Goal: Transaction & Acquisition: Purchase product/service

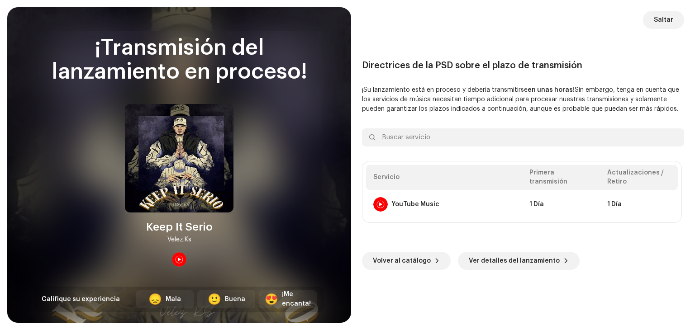
scroll to position [122, 0]
click at [662, 19] on span "Saltar" at bounding box center [663, 20] width 19 height 18
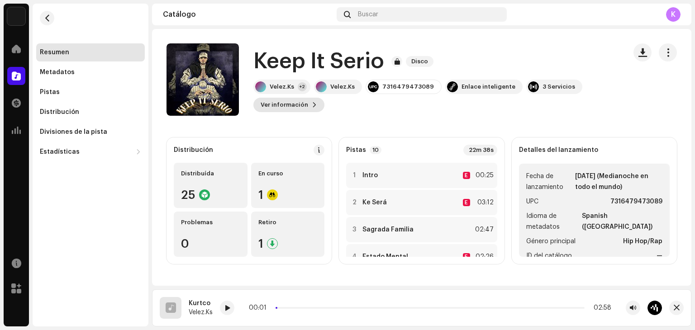
click at [301, 105] on span "Ver información" at bounding box center [285, 105] width 48 height 18
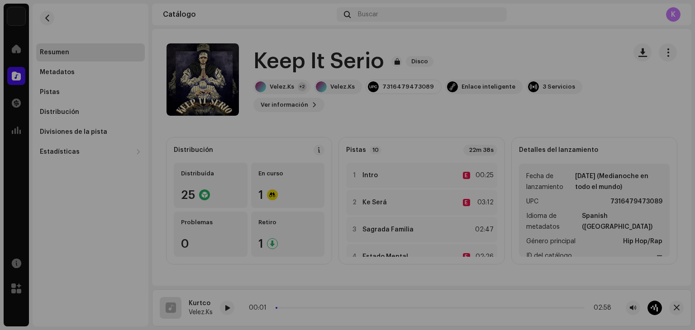
click at [595, 112] on div "Keep It Serio 2572540 Metadatos Distribución Idioma de metadatos Spanish ([GEOG…" at bounding box center [347, 165] width 695 height 330
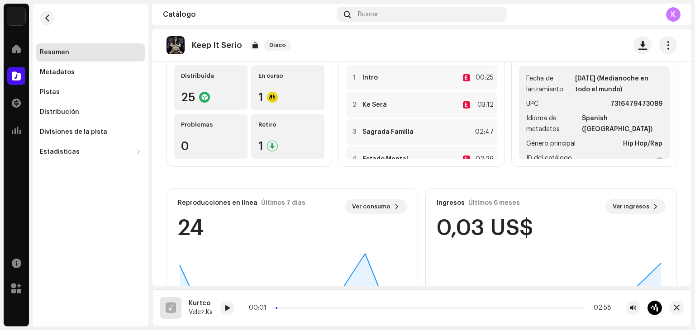
scroll to position [11, 0]
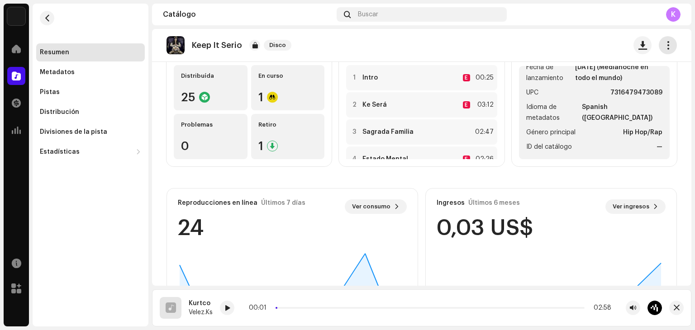
click at [664, 44] on span "button" at bounding box center [668, 45] width 9 height 7
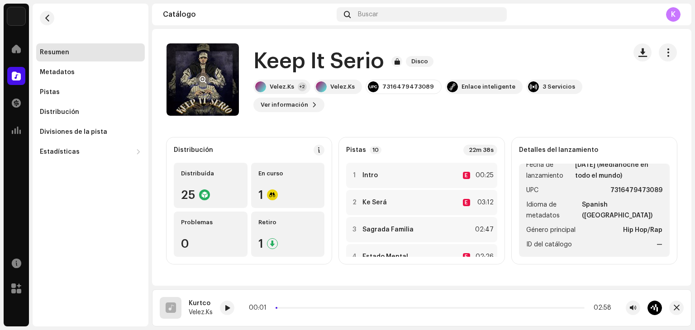
click at [198, 73] on div at bounding box center [202, 79] width 14 height 14
click at [289, 99] on span "Ver información" at bounding box center [285, 105] width 48 height 18
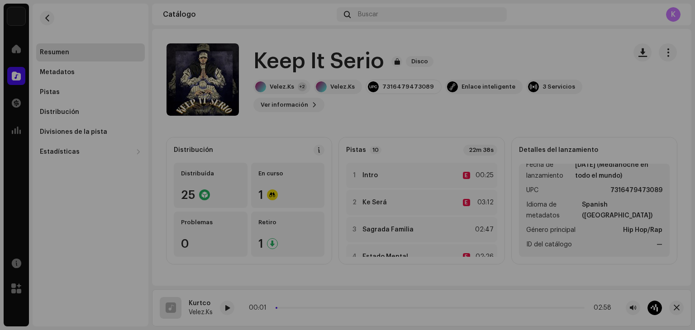
click at [198, 67] on div "Keep It Serio 2572540 Metadatos Distribución Idioma de metadatos Spanish ([GEOG…" at bounding box center [347, 165] width 695 height 330
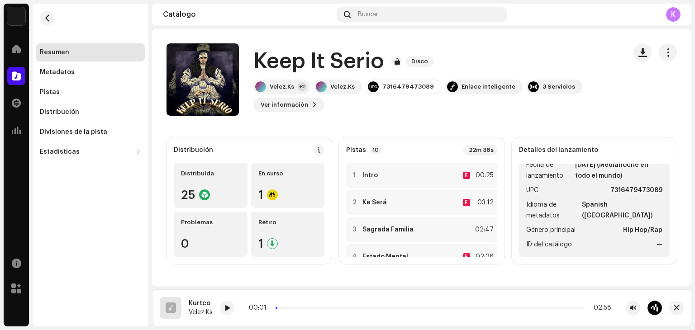
click at [64, 52] on div "Resumen" at bounding box center [54, 52] width 29 height 7
click at [13, 76] on span at bounding box center [16, 75] width 9 height 7
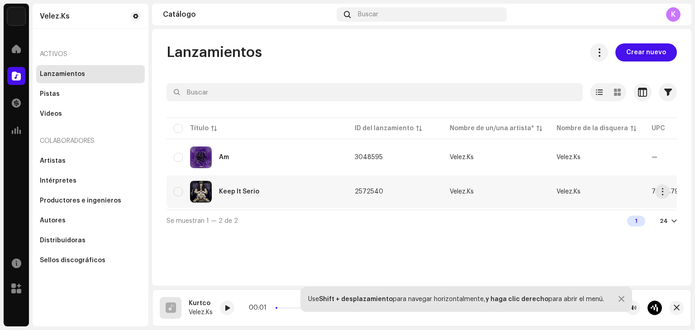
click at [292, 184] on div "Keep It Serio" at bounding box center [257, 192] width 167 height 22
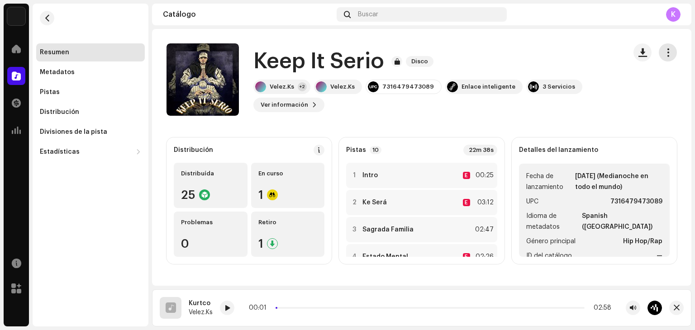
click at [664, 49] on span "button" at bounding box center [668, 52] width 9 height 7
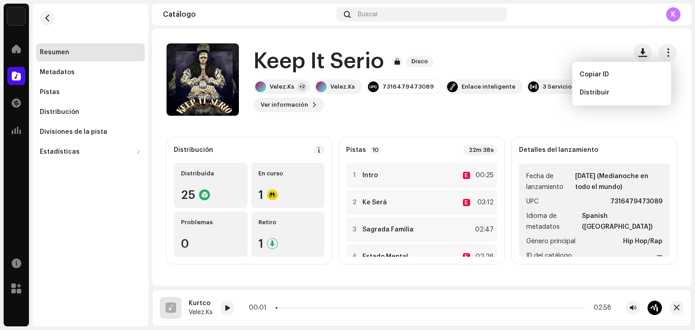
click at [539, 72] on div "Keep It Serio Disco" at bounding box center [436, 61] width 366 height 29
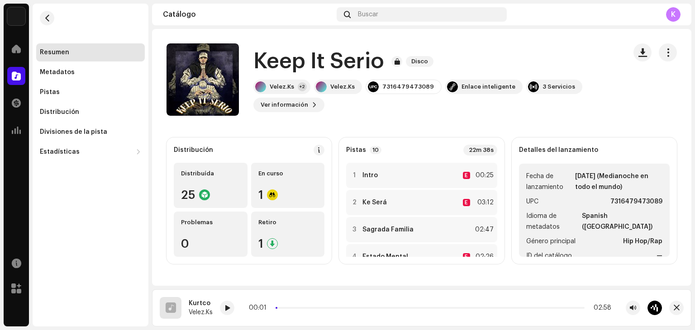
click at [539, 72] on div "Keep It Serio Disco" at bounding box center [436, 61] width 366 height 29
click at [14, 79] on span at bounding box center [16, 75] width 9 height 7
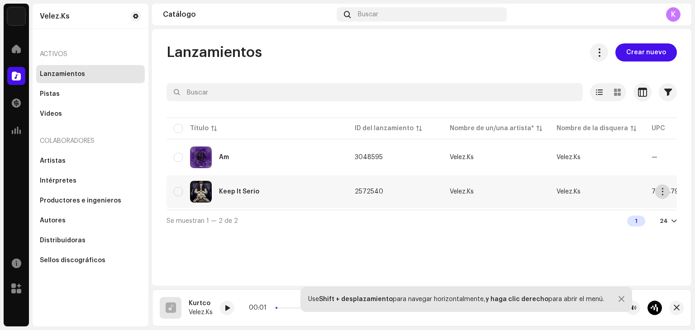
click at [663, 189] on span "button" at bounding box center [662, 191] width 7 height 7
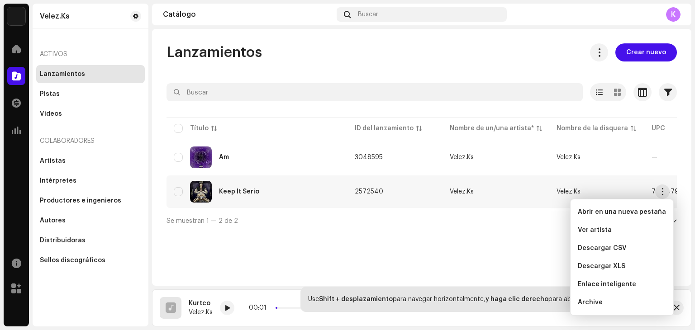
click at [515, 243] on div "Lanzamientos Crear nuevo Seleccionado 0 Opciones Filtros Estado de distribución…" at bounding box center [421, 157] width 539 height 257
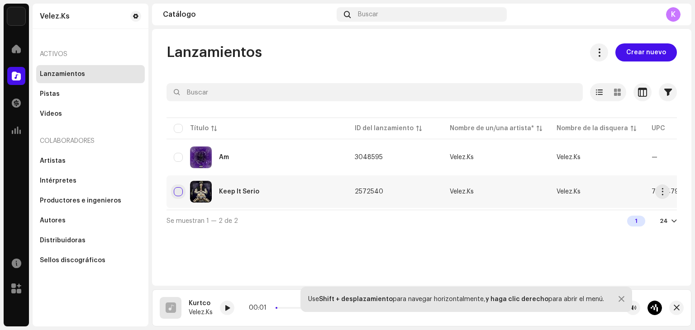
click at [176, 193] on input "checkbox" at bounding box center [178, 191] width 9 height 9
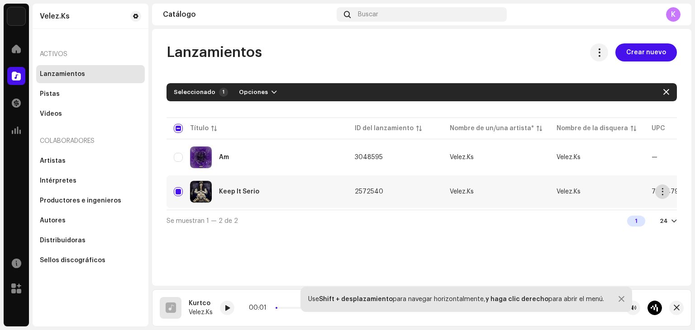
click at [663, 191] on span "button" at bounding box center [662, 191] width 7 height 7
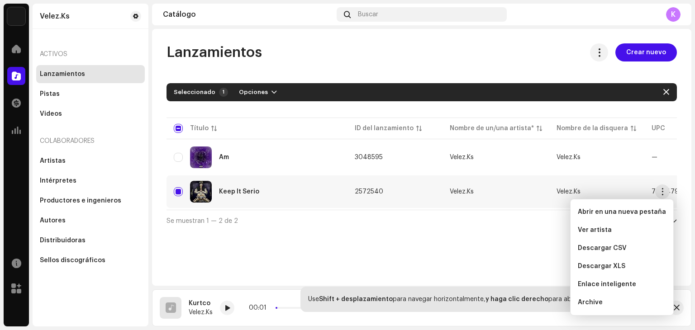
click at [436, 272] on div "Lanzamientos Crear nuevo Seleccionado 1 Opciones Filtros Estado de distribución…" at bounding box center [421, 157] width 539 height 257
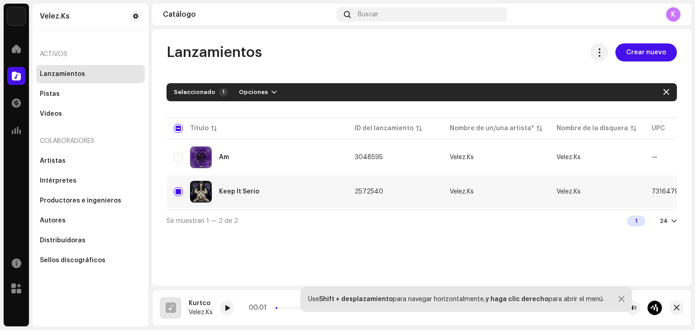
click at [365, 265] on div "Lanzamientos Crear nuevo Seleccionado 1 Opciones Filtros Estado de distribución…" at bounding box center [421, 157] width 539 height 257
click at [176, 195] on input "Row Selected" at bounding box center [178, 191] width 9 height 9
checkbox input "false"
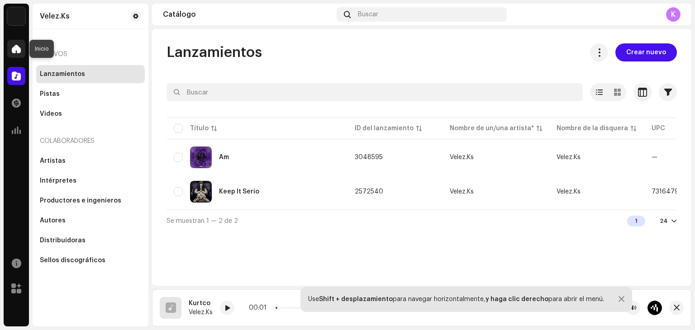
click at [19, 56] on div at bounding box center [16, 49] width 18 height 18
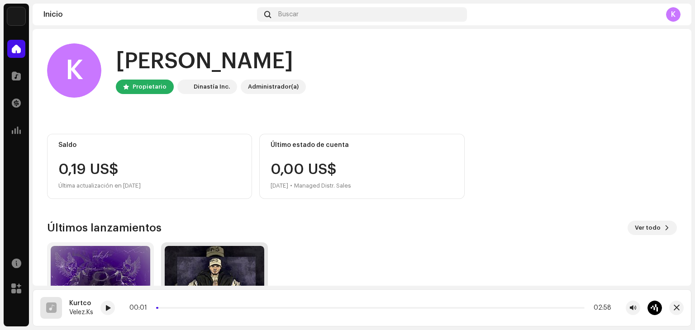
scroll to position [101, 0]
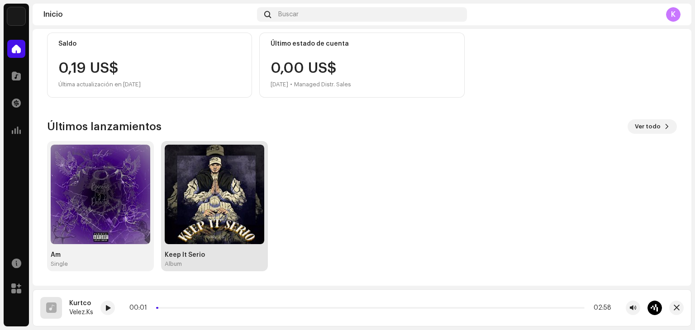
click at [214, 242] on img at bounding box center [215, 195] width 100 height 100
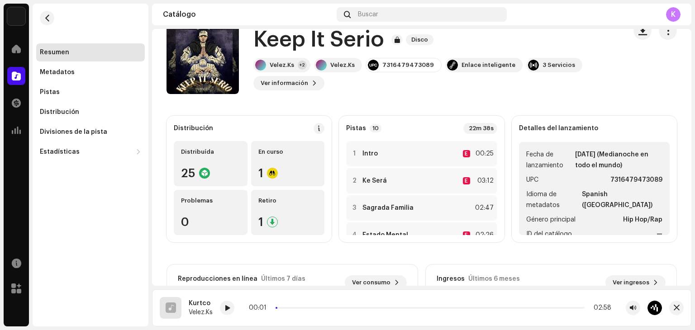
scroll to position [21, 0]
click at [318, 129] on span at bounding box center [319, 128] width 6 height 7
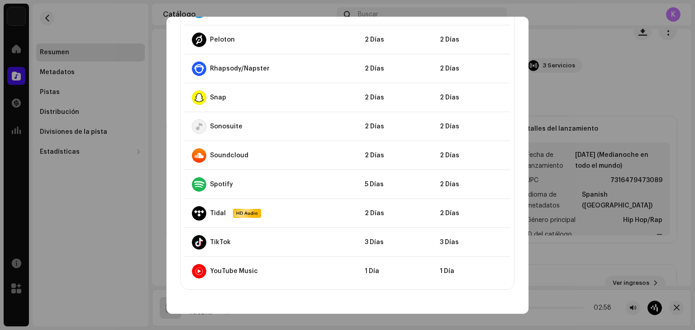
scroll to position [696, 0]
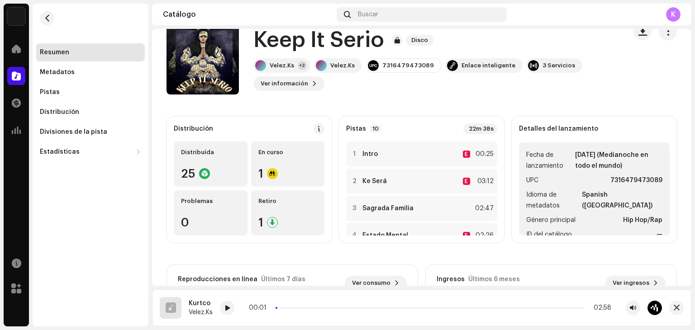
click at [618, 130] on div "Directrices de la PSD sobre el plazo de transmisión Solemos transmitir sus lanz…" at bounding box center [347, 165] width 695 height 330
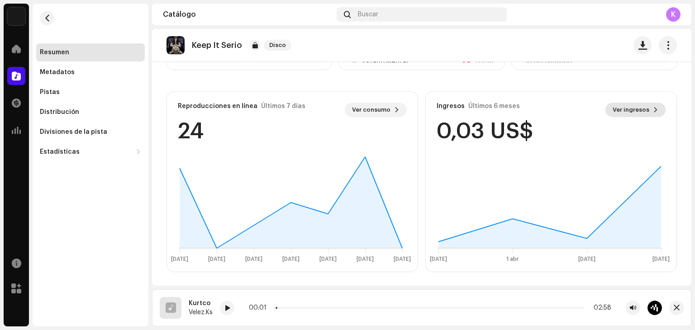
scroll to position [195, 0]
click at [68, 118] on div "Distribución" at bounding box center [90, 112] width 109 height 18
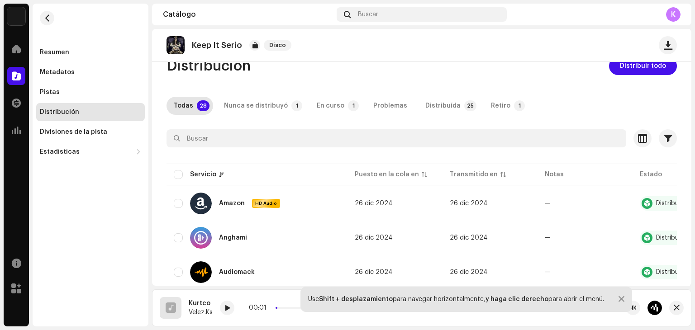
scroll to position [21, 0]
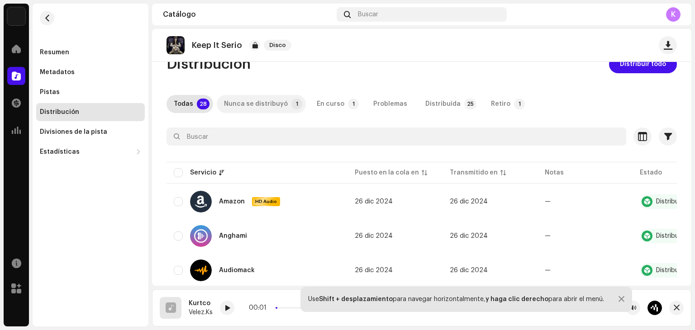
click at [257, 103] on div "Nunca se distribuyó" at bounding box center [256, 104] width 64 height 18
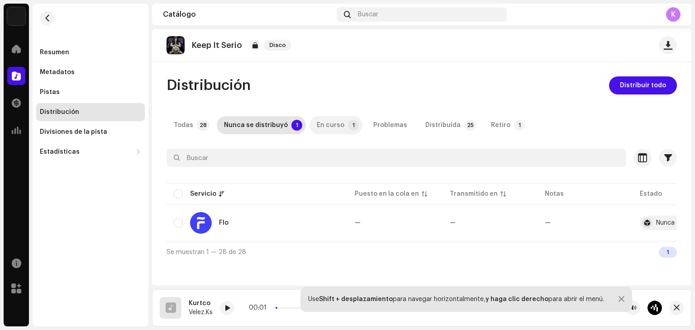
click at [324, 129] on div "En curso" at bounding box center [331, 125] width 28 height 18
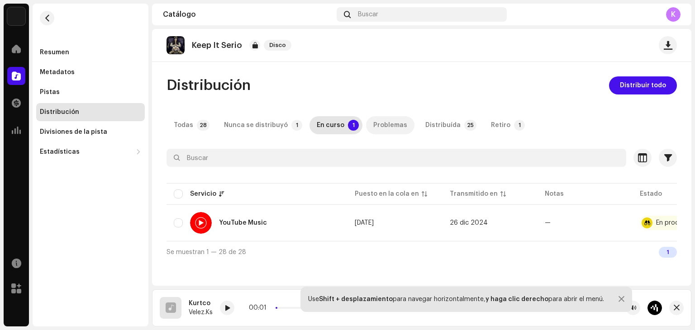
click at [374, 125] on div "Problemas" at bounding box center [390, 125] width 34 height 18
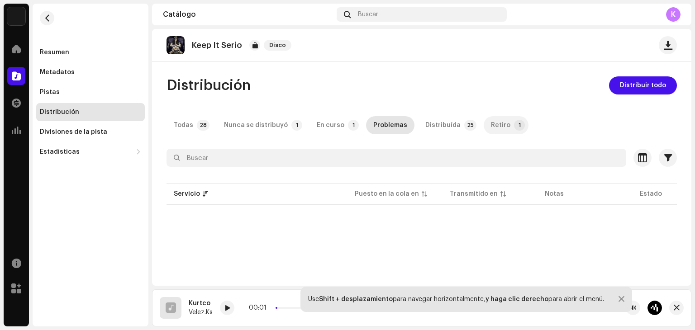
click at [491, 126] on div "Retiro" at bounding box center [500, 125] width 19 height 18
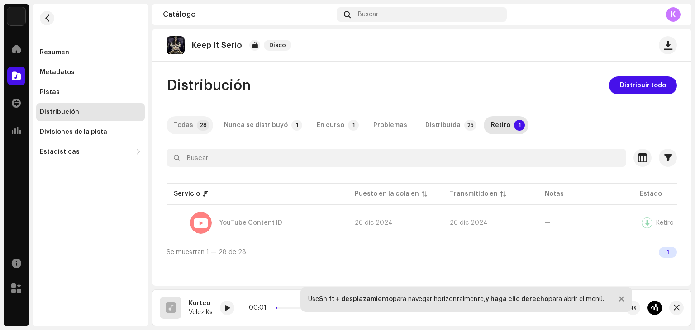
click at [180, 123] on div "Todas" at bounding box center [183, 125] width 19 height 18
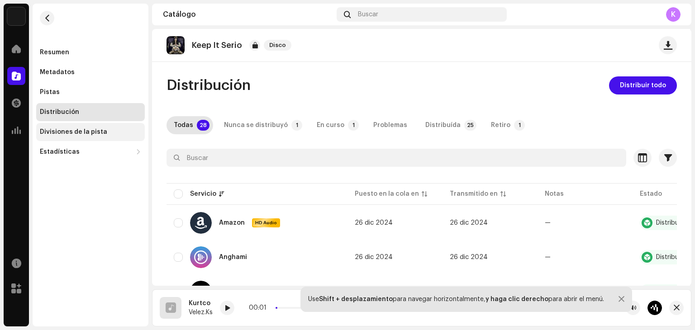
click at [84, 126] on div "Divisiones de la pista" at bounding box center [90, 132] width 109 height 18
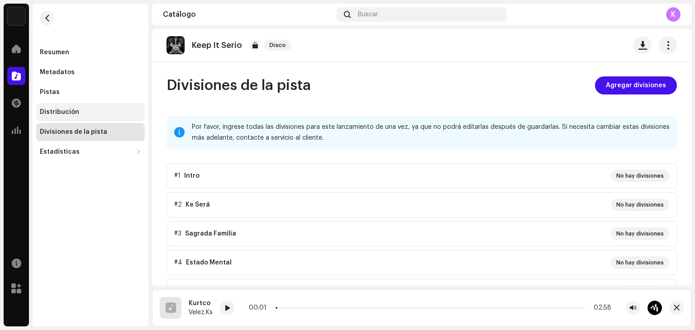
click at [67, 109] on div "Distribución" at bounding box center [59, 112] width 39 height 7
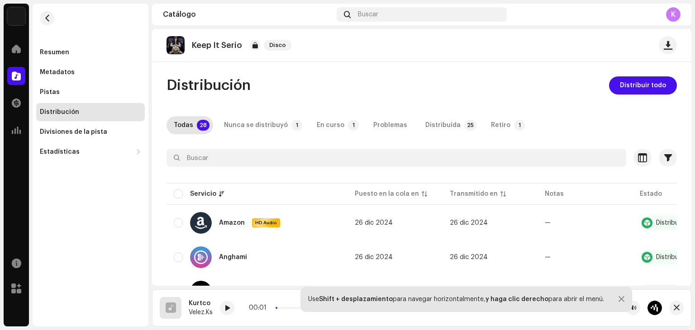
click at [61, 102] on div "Resumen Metadatos Pistas Distribución Divisiones de la pista Estadísticas Consu…" at bounding box center [90, 102] width 109 height 118
click at [52, 95] on div "Pistas" at bounding box center [50, 92] width 20 height 7
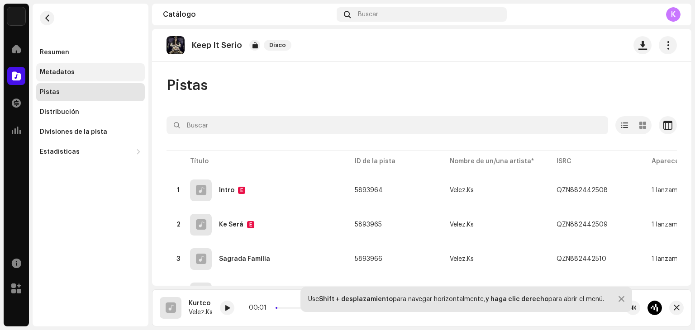
click at [62, 73] on div "Metadatos" at bounding box center [57, 72] width 35 height 7
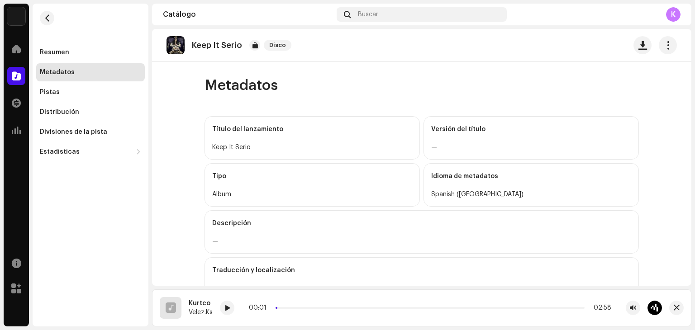
click at [58, 62] on div "Resumen Metadatos Pistas Distribución Divisiones de la pista Estadísticas Consu…" at bounding box center [90, 102] width 109 height 118
click at [56, 56] on div "Resumen" at bounding box center [54, 52] width 29 height 7
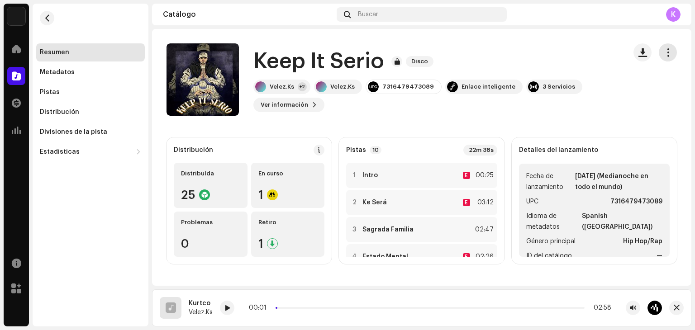
click at [664, 53] on span "button" at bounding box center [668, 52] width 9 height 7
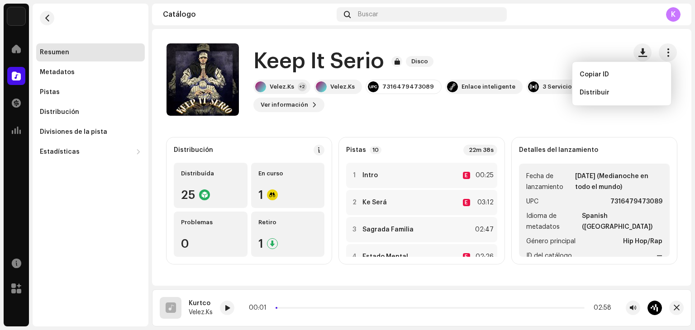
click at [348, 58] on h1 "Keep It Serio" at bounding box center [318, 61] width 131 height 29
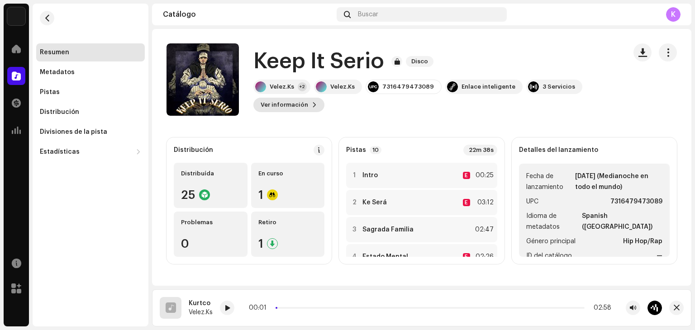
click at [274, 99] on span "Ver información" at bounding box center [285, 105] width 48 height 18
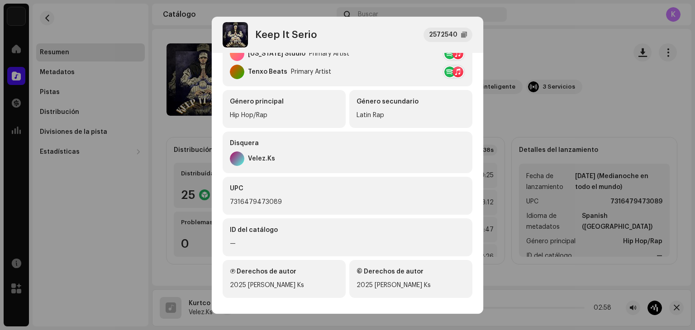
scroll to position [208, 0]
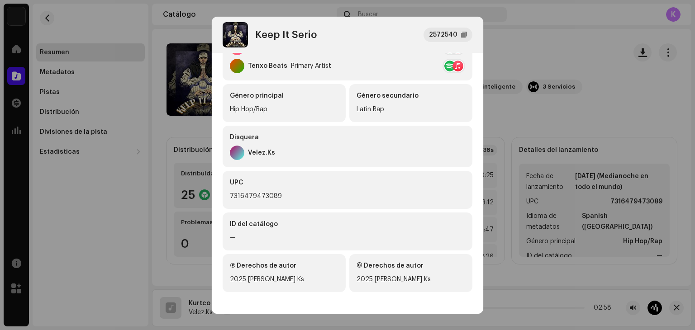
click at [392, 275] on div "2025 [PERSON_NAME] Ks" at bounding box center [411, 279] width 109 height 11
click at [273, 66] on div "Tenxo Beats" at bounding box center [267, 65] width 39 height 7
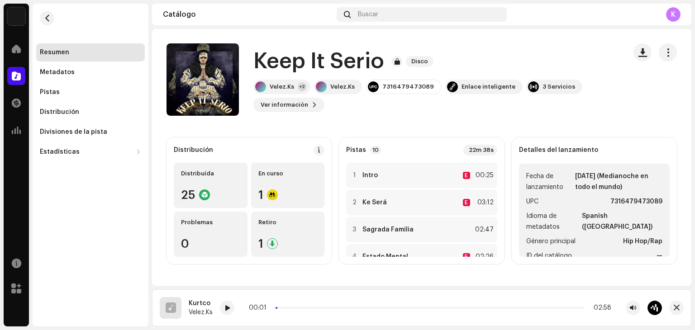
click at [119, 103] on div "Keep It Serio 2572540 Metadatos Distribución Idioma de metadatos Spanish ([GEOG…" at bounding box center [347, 165] width 695 height 330
click at [62, 109] on div "Distribución" at bounding box center [59, 112] width 39 height 7
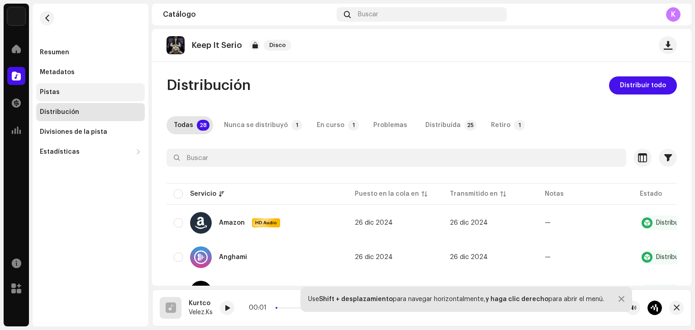
click at [84, 91] on div "Pistas" at bounding box center [90, 92] width 101 height 7
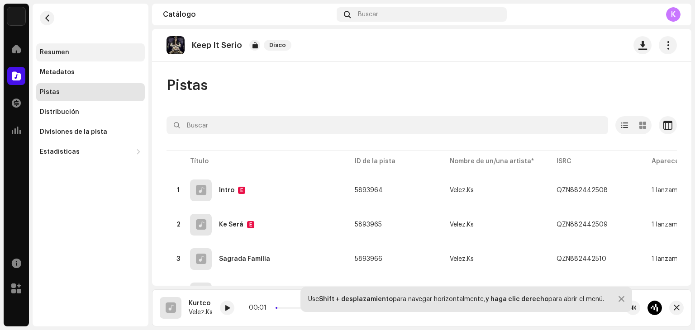
click at [87, 55] on div "Resumen" at bounding box center [90, 52] width 101 height 7
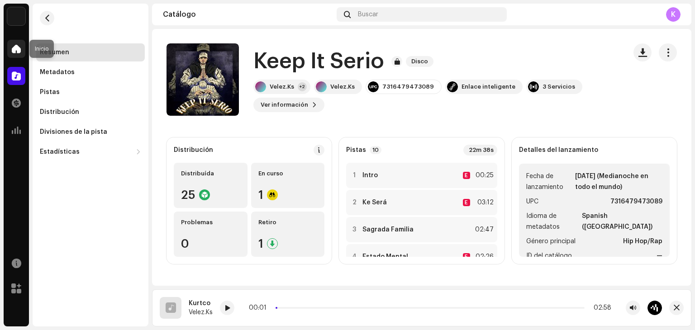
click at [16, 55] on div at bounding box center [16, 49] width 18 height 18
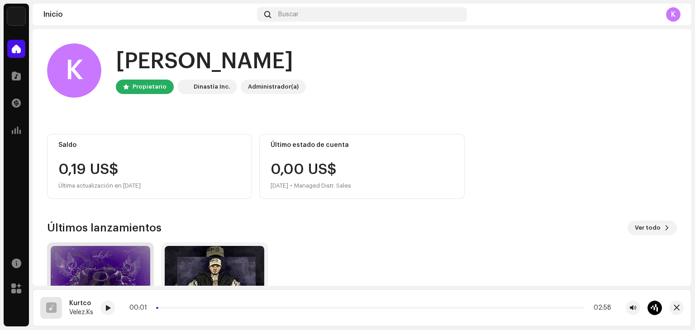
click at [104, 271] on img at bounding box center [101, 296] width 100 height 100
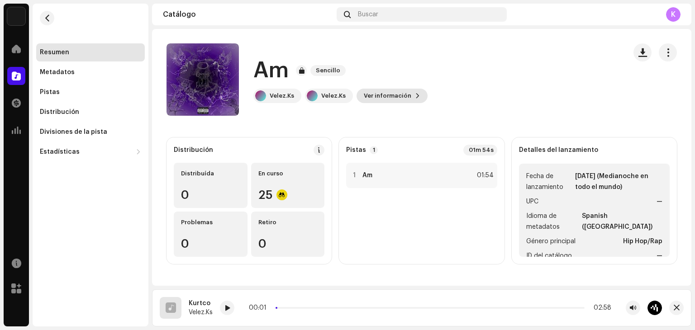
click at [409, 101] on button "Ver información" at bounding box center [392, 96] width 71 height 14
click at [585, 62] on div "Am 3048595 Metadatos Distribución Idioma de metadatos Spanish ([GEOGRAPHIC_DATA…" at bounding box center [347, 165] width 695 height 330
click at [15, 129] on span at bounding box center [16, 130] width 9 height 7
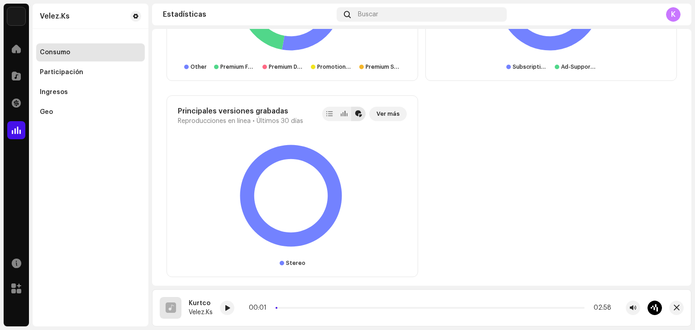
scroll to position [1269, 0]
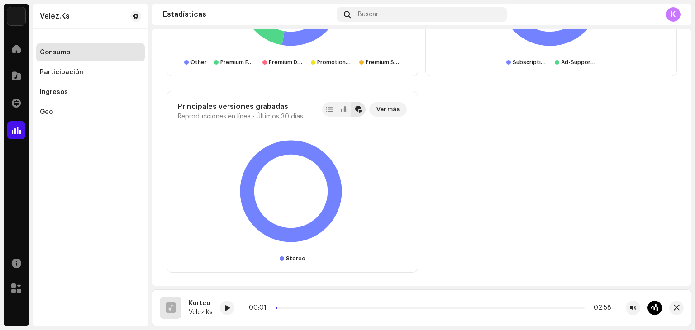
click at [17, 19] on img at bounding box center [16, 16] width 18 height 18
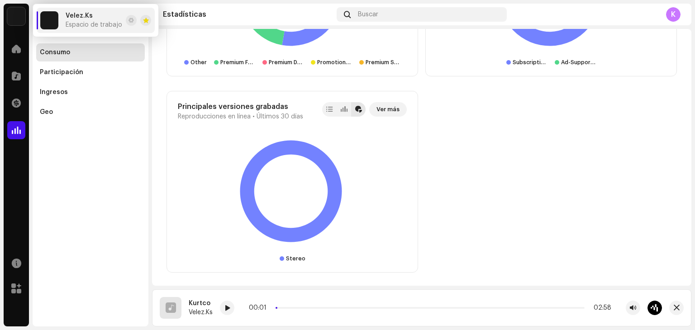
click at [96, 16] on div "[PERSON_NAME].Ks Espacio de trabajo" at bounding box center [94, 20] width 57 height 16
click at [87, 23] on span "Espacio de trabajo" at bounding box center [94, 24] width 57 height 7
click at [673, 10] on div "K" at bounding box center [673, 14] width 14 height 14
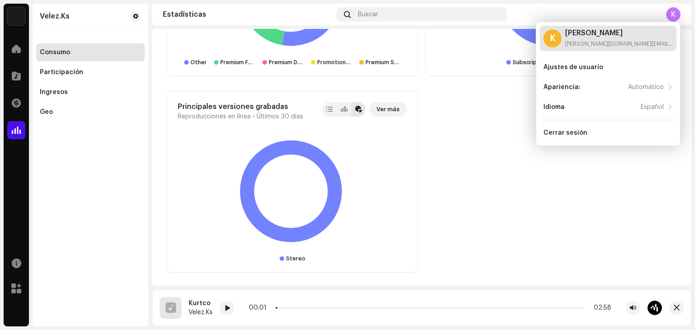
click at [601, 38] on div "Kevin Sanchez [DOMAIN_NAME][EMAIL_ADDRESS][DOMAIN_NAME]" at bounding box center [619, 38] width 108 height 18
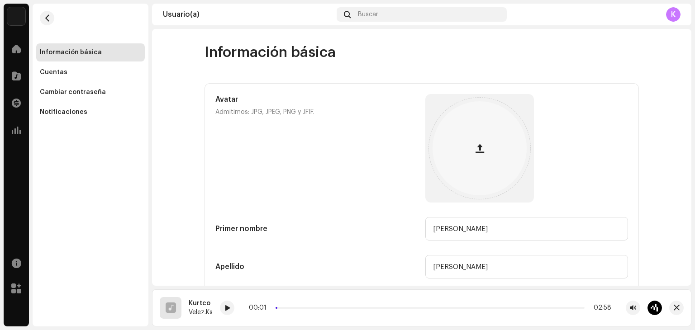
click at [673, 19] on div "K" at bounding box center [673, 14] width 14 height 14
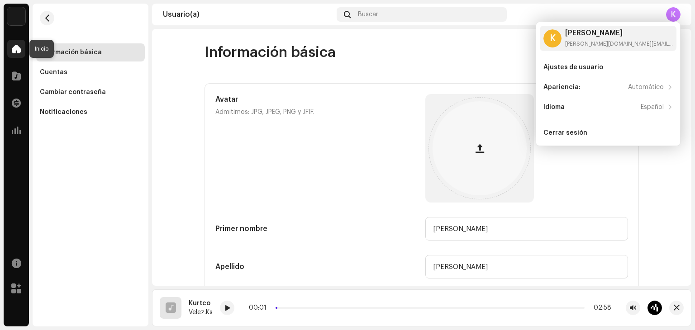
click at [13, 54] on div at bounding box center [16, 49] width 18 height 18
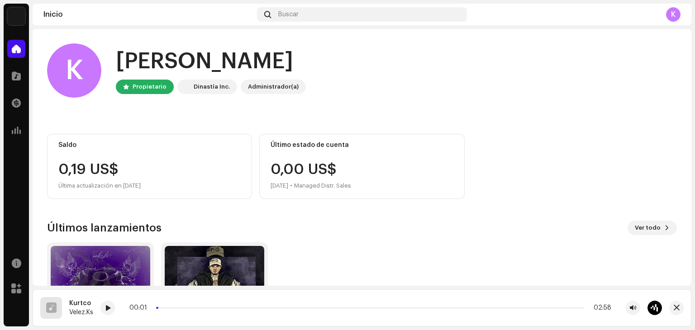
click at [17, 15] on img at bounding box center [16, 16] width 18 height 18
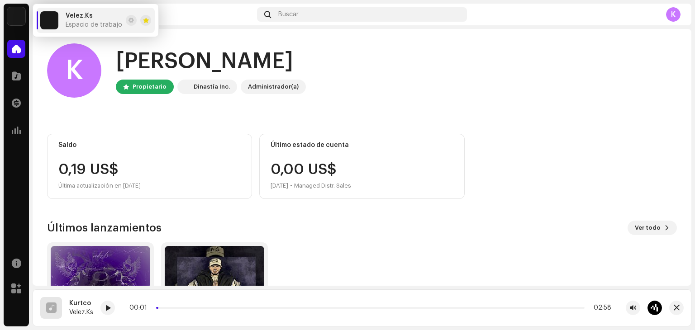
click at [94, 19] on div "[PERSON_NAME].Ks Espacio de trabajo" at bounding box center [94, 20] width 57 height 16
click at [129, 22] on span at bounding box center [131, 20] width 5 height 7
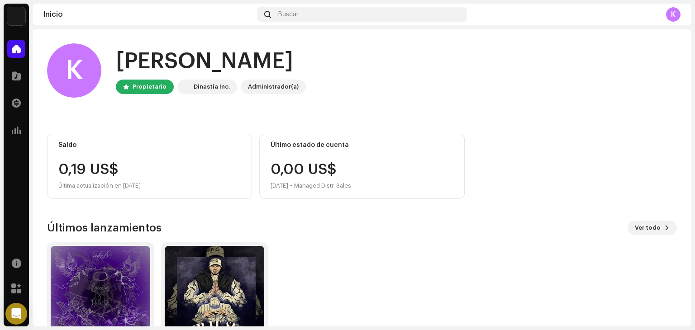
scroll to position [61, 0]
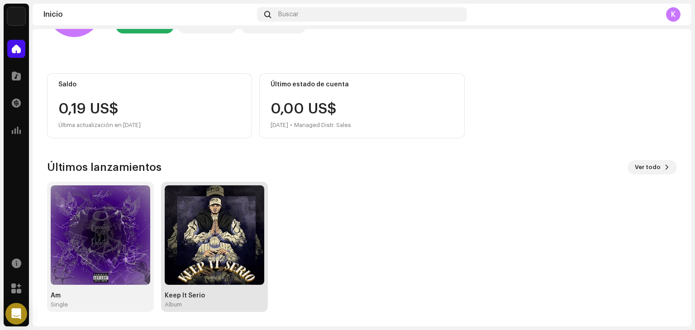
click at [198, 249] on img at bounding box center [215, 236] width 100 height 100
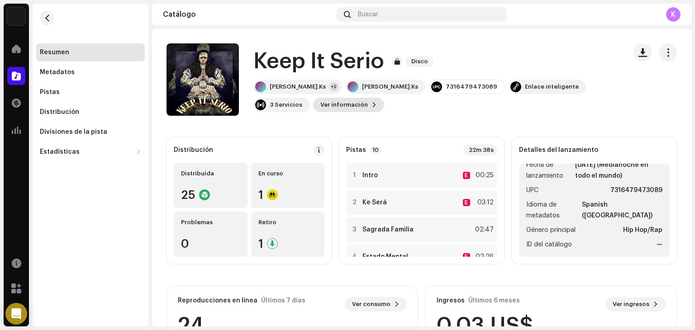
click at [372, 105] on span at bounding box center [374, 104] width 5 height 7
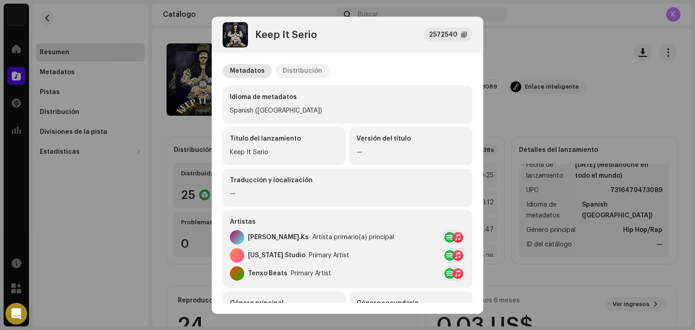
click at [307, 67] on div "Distribución" at bounding box center [302, 71] width 39 height 14
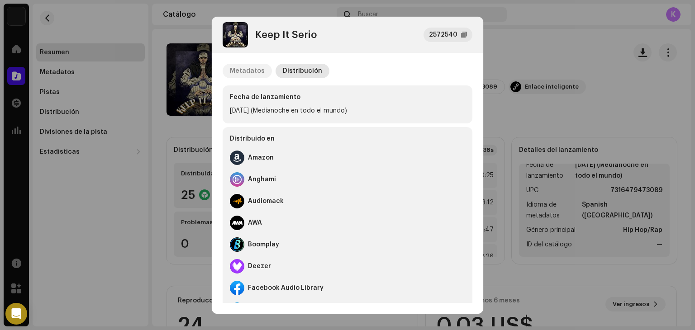
click at [260, 73] on div "Metadatos" at bounding box center [247, 71] width 35 height 14
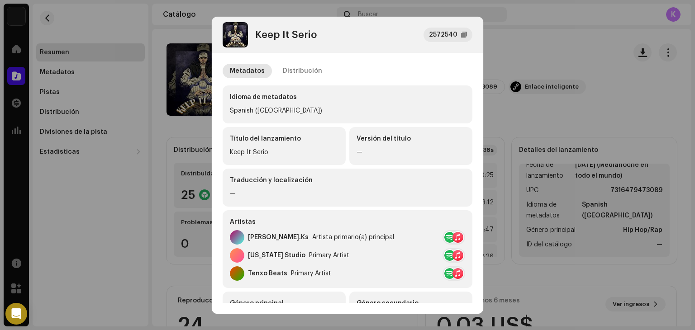
click at [212, 111] on div "Metadatos Distribución Idioma de metadatos Spanish (Latin America) Título del l…" at bounding box center [348, 178] width 272 height 250
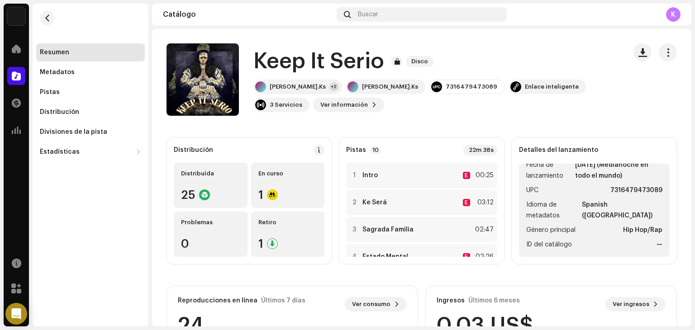
click at [525, 49] on div "Keep It Serio 2572540 Metadatos Distribución Idioma de metadatos Spanish ([GEOG…" at bounding box center [347, 165] width 695 height 330
click at [664, 50] on span "button" at bounding box center [668, 52] width 9 height 7
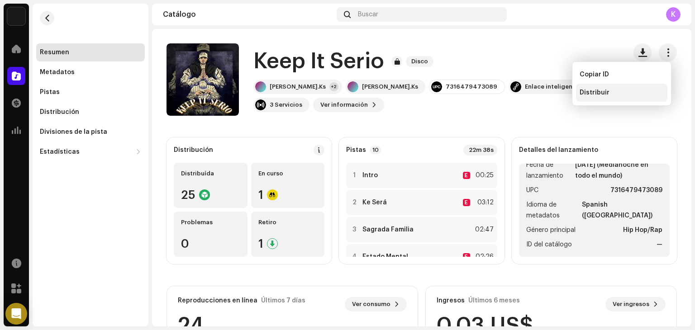
click at [604, 90] on span "Distribuir" at bounding box center [595, 92] width 30 height 7
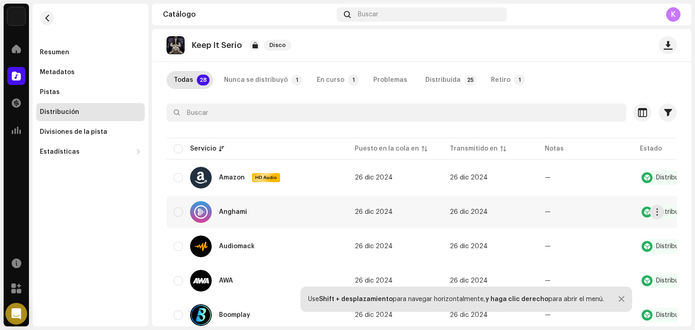
scroll to position [56, 0]
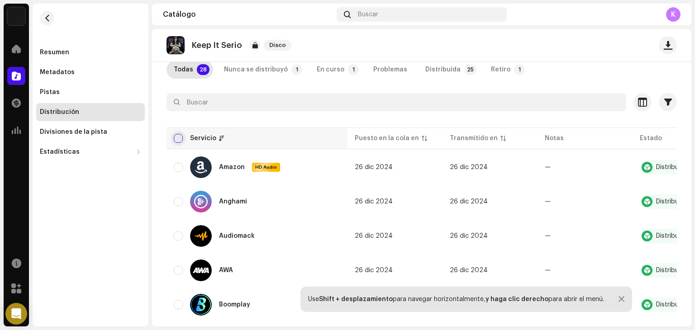
click at [178, 139] on input "checkbox" at bounding box center [178, 138] width 9 height 9
checkbox input "true"
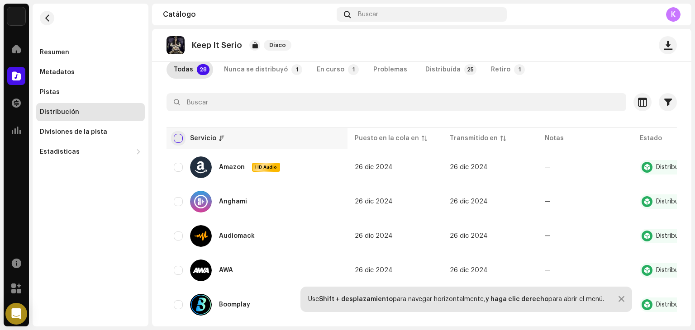
checkbox input "true"
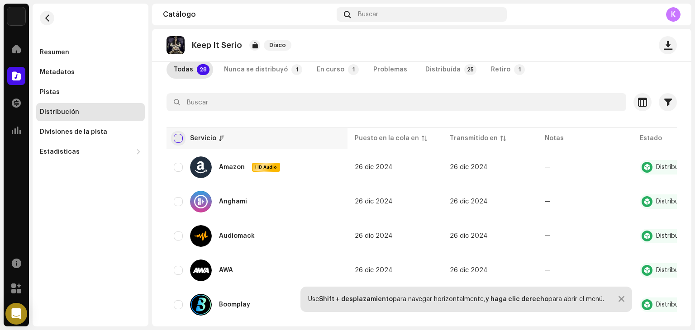
checkbox input "true"
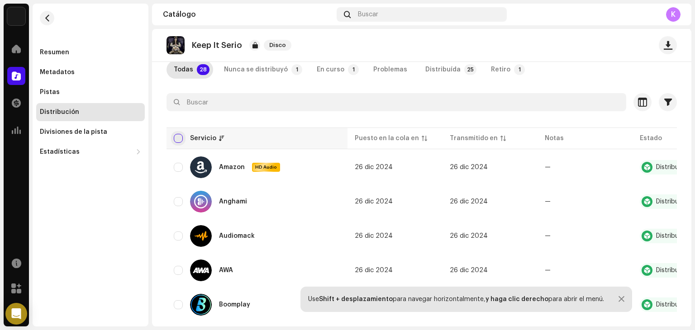
checkbox input "true"
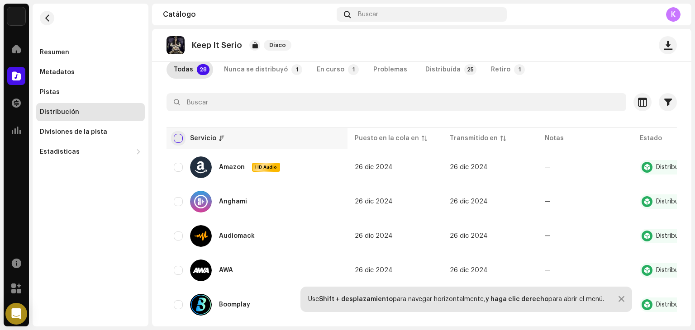
checkbox input "true"
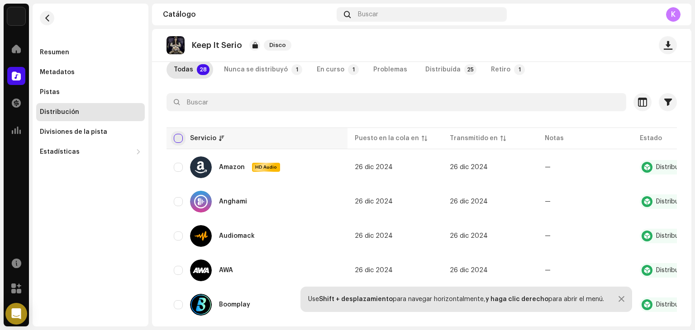
checkbox input "true"
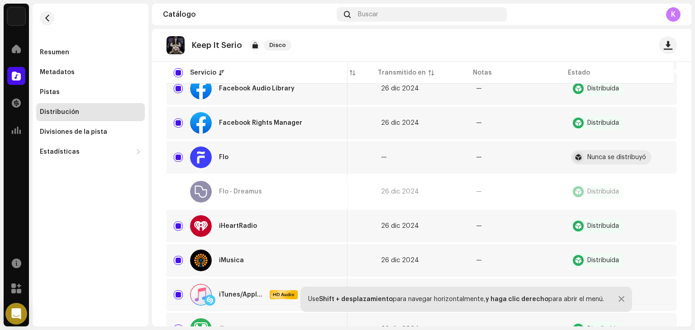
scroll to position [351, 0]
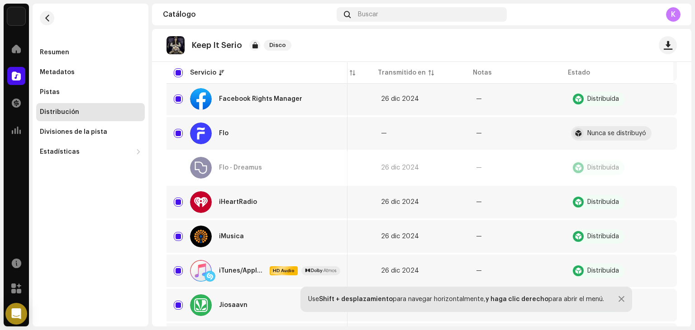
click at [472, 208] on td "—" at bounding box center [516, 202] width 95 height 33
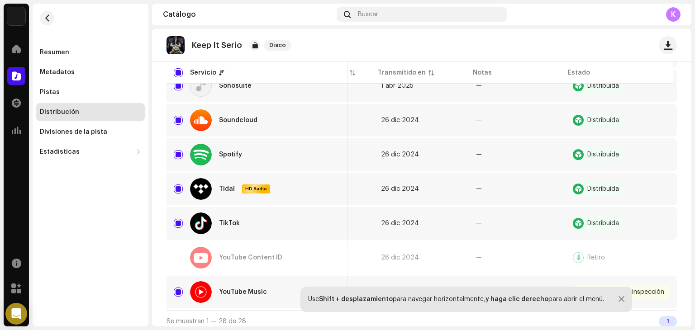
scroll to position [871, 0]
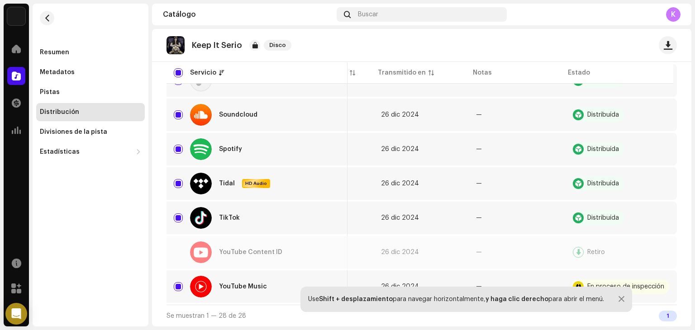
click at [576, 249] on div at bounding box center [578, 252] width 11 height 11
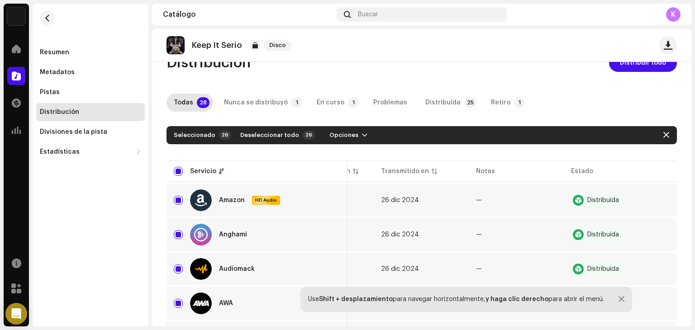
scroll to position [0, 0]
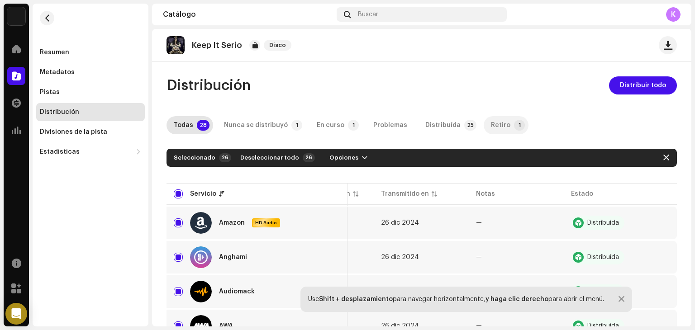
click at [493, 120] on div "Retiro" at bounding box center [500, 125] width 19 height 18
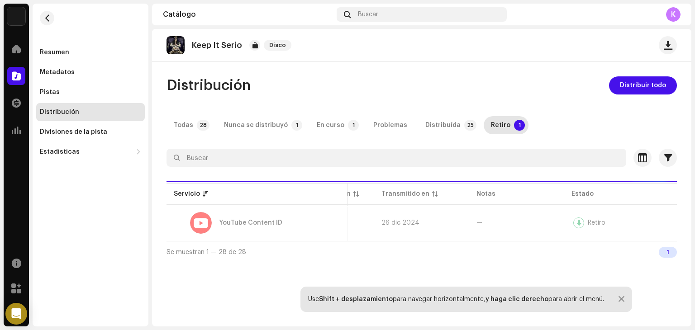
scroll to position [0, 68]
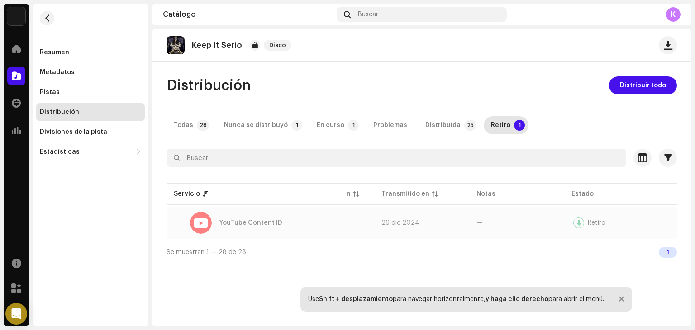
click at [396, 224] on span "26 dic 2024" at bounding box center [400, 223] width 38 height 6
click at [576, 223] on div at bounding box center [578, 223] width 11 height 11
click at [448, 121] on div "Distribuída" at bounding box center [442, 125] width 35 height 18
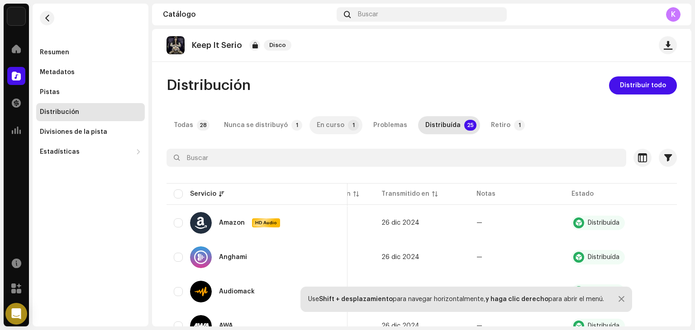
click at [322, 124] on div "En curso" at bounding box center [331, 125] width 28 height 18
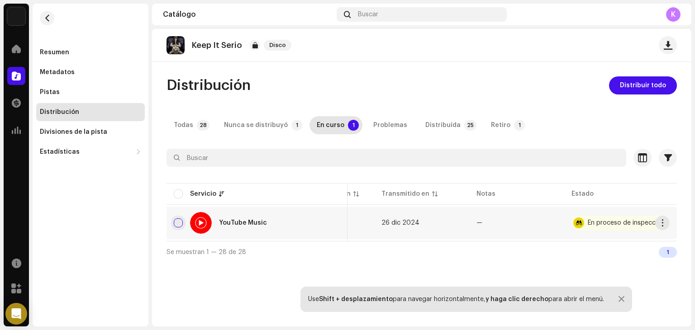
click at [179, 225] on input "checkbox" at bounding box center [178, 223] width 9 height 9
checkbox input "true"
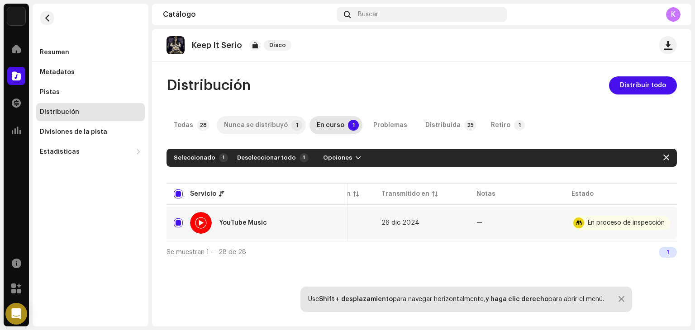
click at [259, 125] on div "Nunca se distribuyó" at bounding box center [256, 125] width 64 height 18
checkbox input "false"
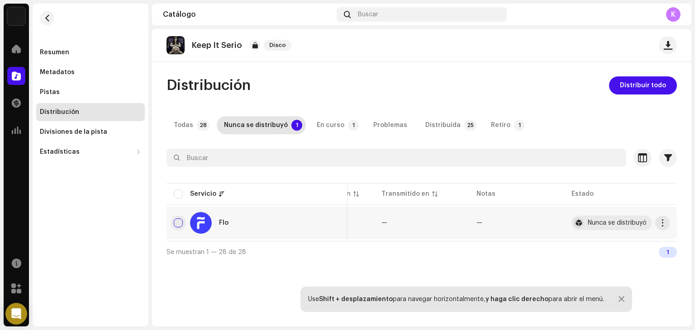
click at [174, 225] on input "checkbox" at bounding box center [178, 223] width 9 height 9
checkbox input "true"
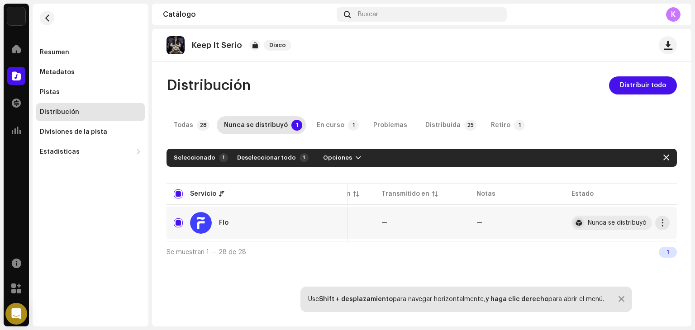
click at [625, 221] on div "Nunca se distribuyó" at bounding box center [617, 223] width 59 height 6
click at [662, 222] on span "button" at bounding box center [662, 222] width 7 height 7
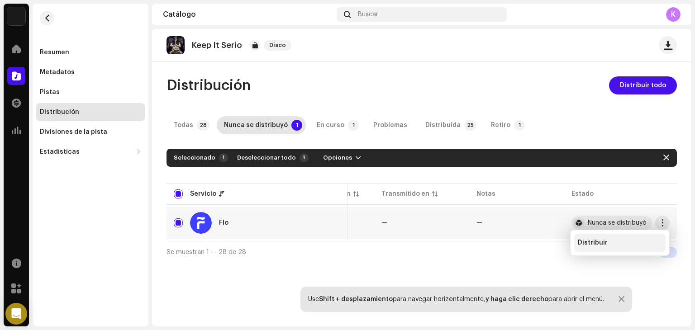
click at [628, 240] on div "Distribuir" at bounding box center [620, 242] width 84 height 7
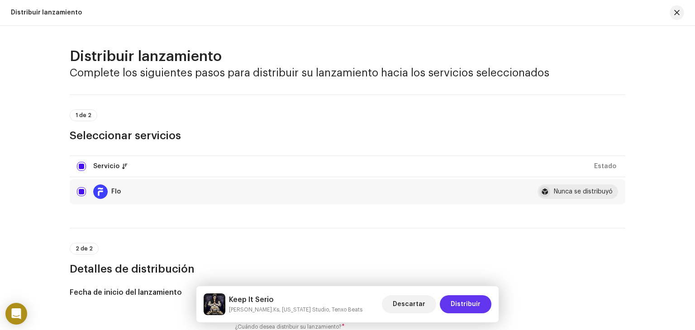
click at [463, 310] on span "Distribuir" at bounding box center [466, 304] width 30 height 18
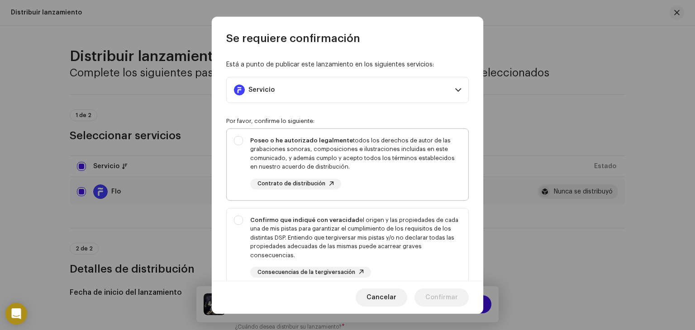
click at [241, 139] on div "Poseo o he autorizado legalmente todos los derechos de autor de las grabaciones…" at bounding box center [348, 163] width 242 height 68
checkbox input "true"
click at [241, 216] on div "Confirmo que indiqué con veracidad el origen y las propiedades de cada una de m…" at bounding box center [348, 247] width 242 height 77
checkbox input "true"
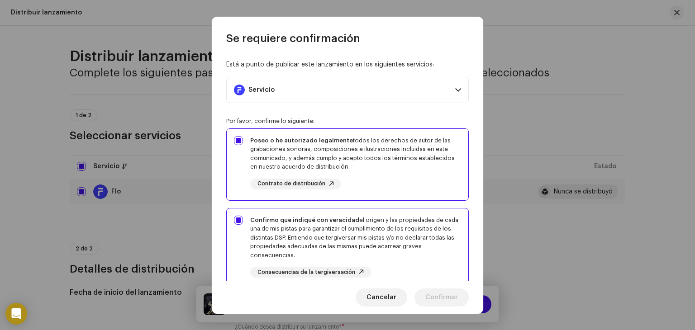
scroll to position [183, 0]
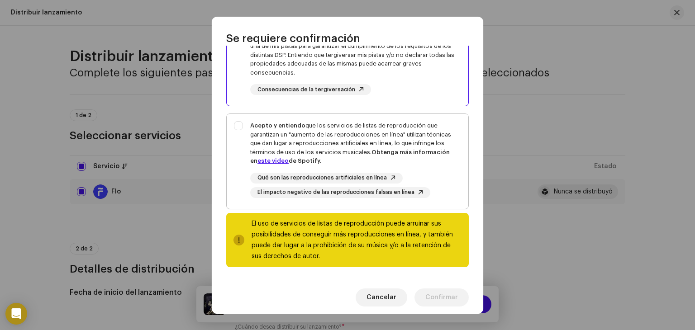
click at [237, 125] on div "Acepto y entiendo que los servicios de listas de reproducción que garantizan un…" at bounding box center [348, 159] width 242 height 91
checkbox input "true"
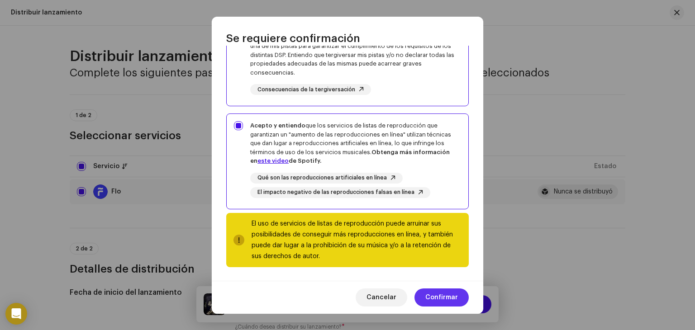
click at [436, 303] on span "Confirmar" at bounding box center [441, 298] width 33 height 18
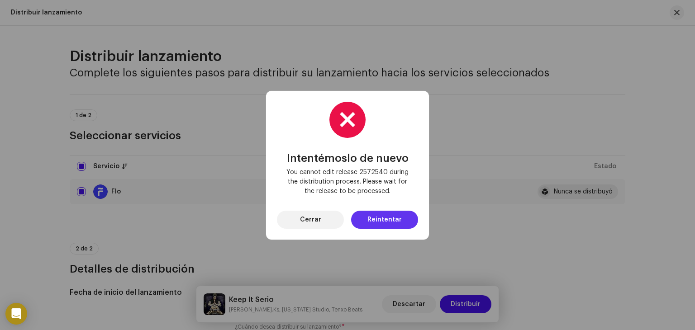
click at [400, 226] on span "Reintentar" at bounding box center [384, 220] width 34 height 18
click at [320, 219] on span "Cerrar" at bounding box center [310, 220] width 21 height 18
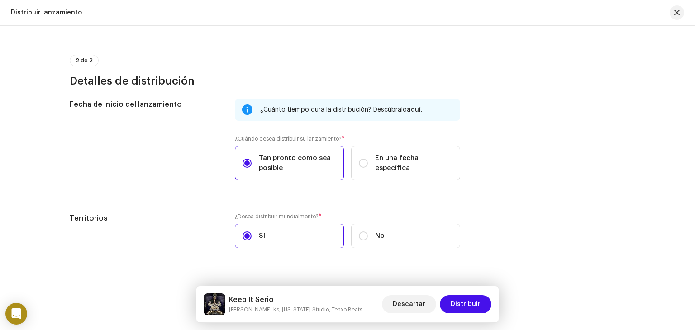
scroll to position [204, 0]
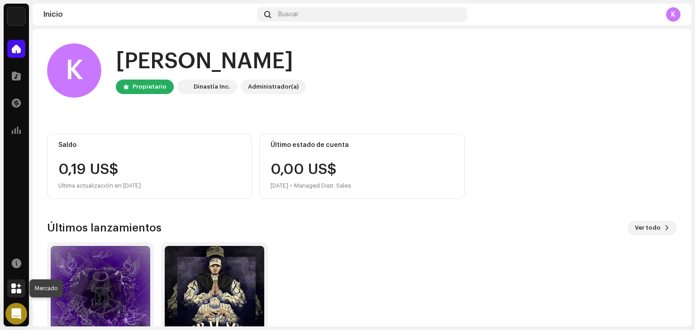
click at [17, 288] on span at bounding box center [16, 288] width 10 height 7
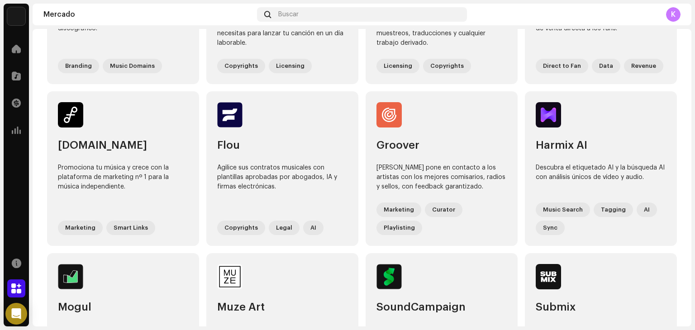
scroll to position [329, 0]
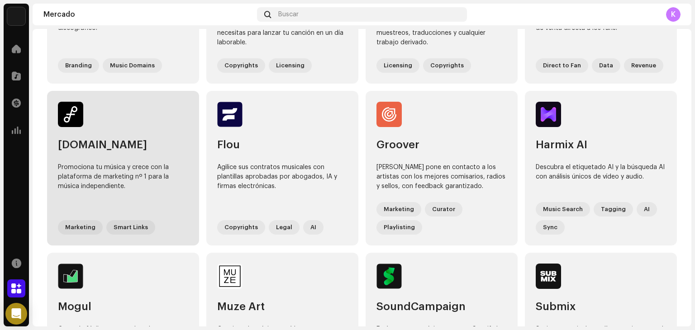
click at [114, 201] on div "Promociona tu música y crece con la plataforma de marketing nº 1 para la música…" at bounding box center [123, 186] width 130 height 47
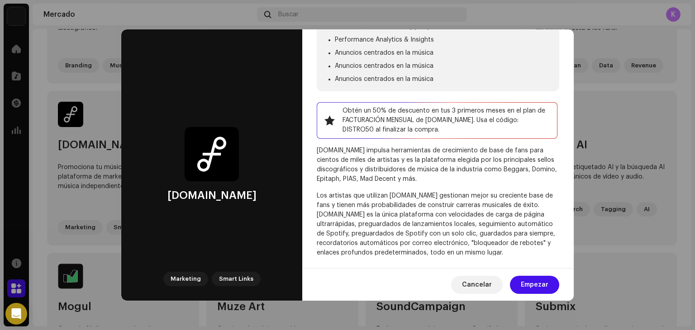
scroll to position [210, 0]
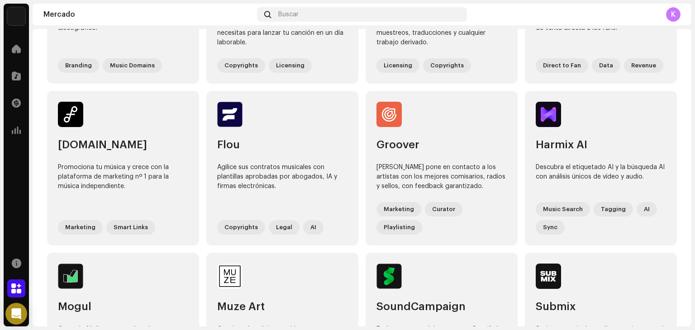
click at [663, 152] on div "Feature.fm Marketing Smart Links Promociona tu música y crece con la plataforma…" at bounding box center [347, 165] width 695 height 330
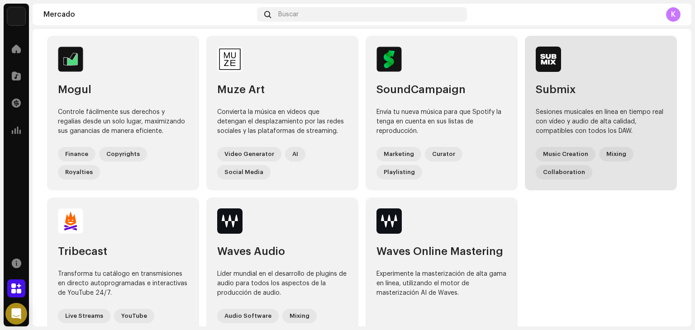
scroll to position [572, 0]
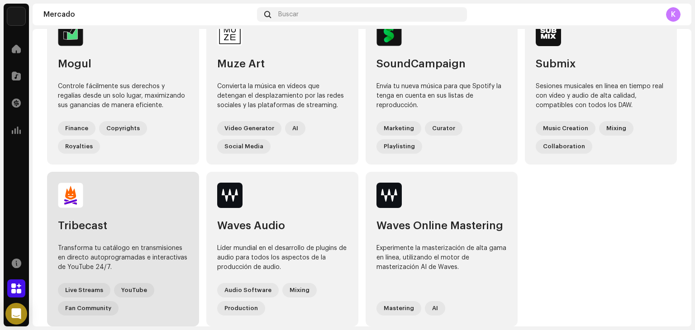
click at [171, 229] on div "Tribecast" at bounding box center [123, 226] width 130 height 14
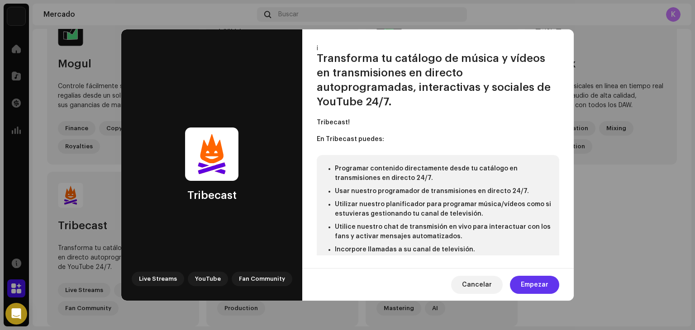
click at [536, 288] on span "Empezar" at bounding box center [535, 285] width 28 height 18
click at [491, 282] on span "Cancelar" at bounding box center [477, 285] width 30 height 18
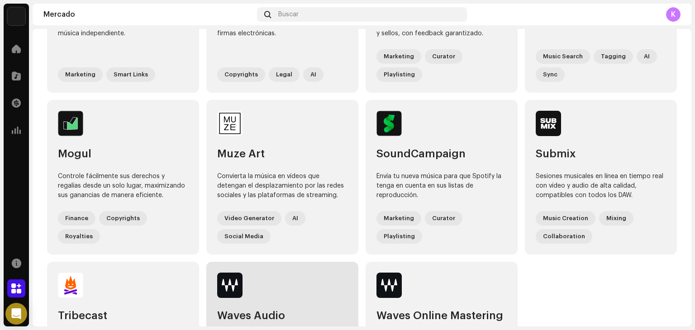
scroll to position [481, 0]
click at [270, 201] on div "Muze Art Convierta la música en vídeos que detengan el desplazamiento por las r…" at bounding box center [282, 178] width 152 height 155
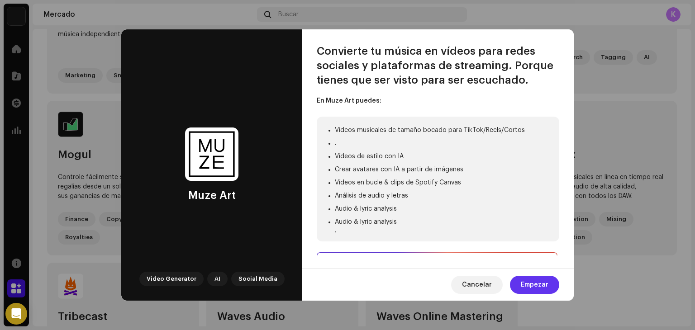
click at [541, 278] on span "Empezar" at bounding box center [535, 285] width 28 height 18
click at [477, 282] on span "Cancelar" at bounding box center [477, 285] width 30 height 18
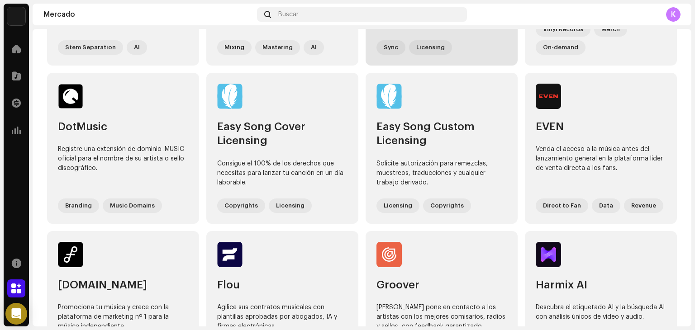
scroll to position [190, 0]
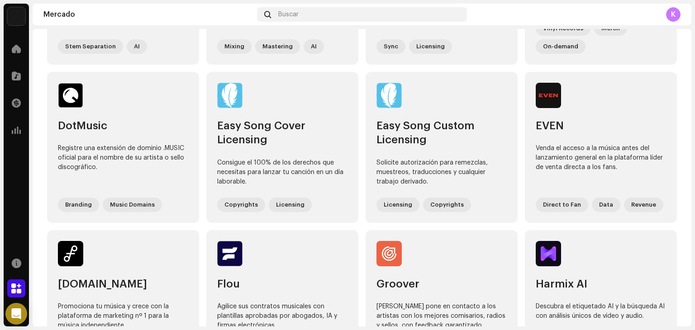
click at [16, 19] on img at bounding box center [16, 16] width 18 height 18
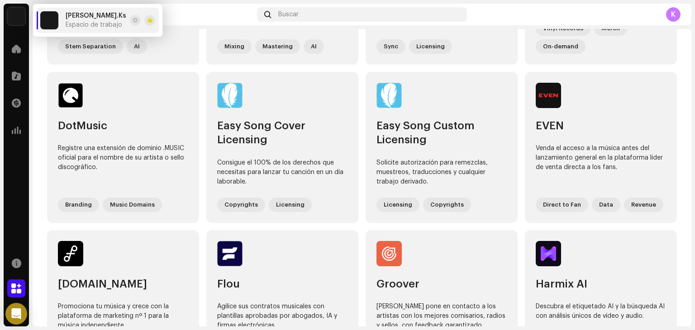
click at [97, 29] on div "[PERSON_NAME].Ks Espacio de trabajo" at bounding box center [83, 20] width 86 height 18
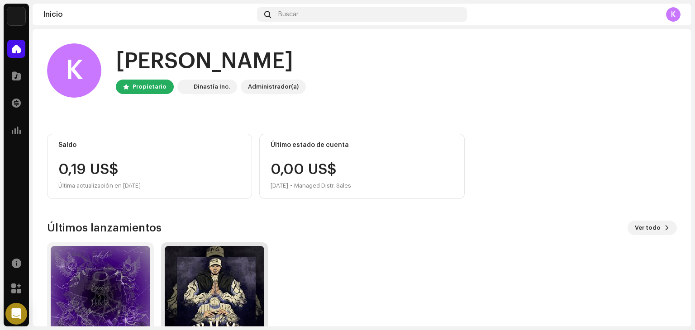
click at [239, 267] on img at bounding box center [215, 296] width 100 height 100
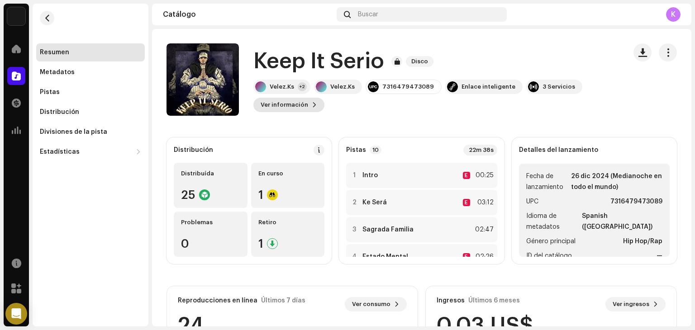
click at [304, 107] on span "Ver información" at bounding box center [285, 105] width 48 height 18
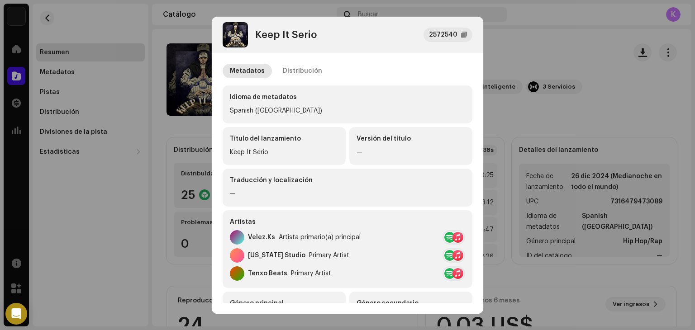
scroll to position [208, 0]
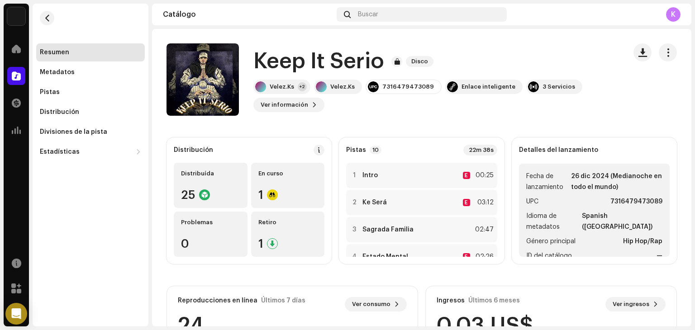
click at [644, 89] on div "Keep It Serio 2572540 Metadatos Distribución Idioma de metadatos Spanish ([GEOG…" at bounding box center [347, 165] width 695 height 330
click at [661, 47] on button "button" at bounding box center [668, 52] width 18 height 18
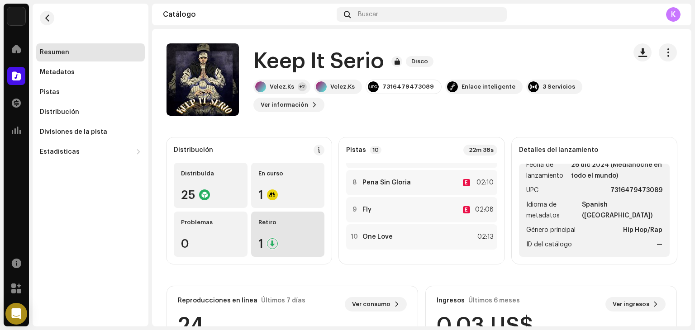
scroll to position [155, 0]
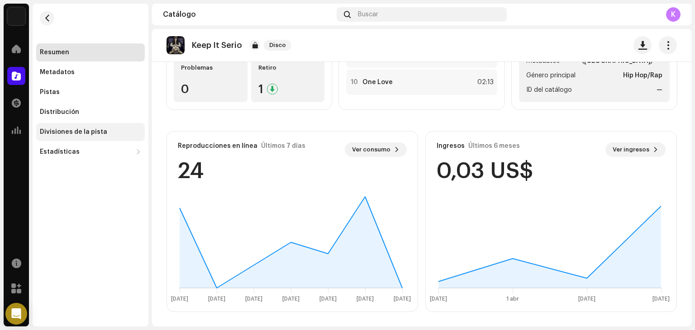
click at [89, 129] on div "Divisiones de la pista" at bounding box center [73, 132] width 67 height 7
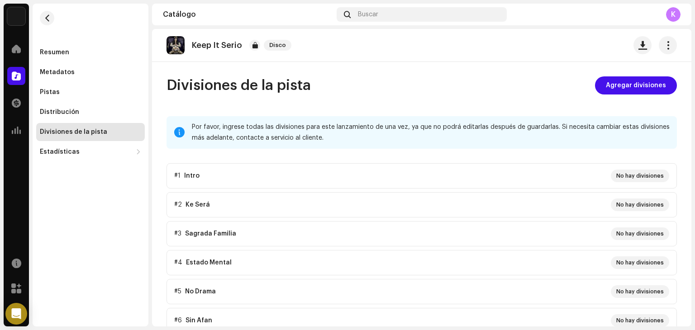
scroll to position [123, 0]
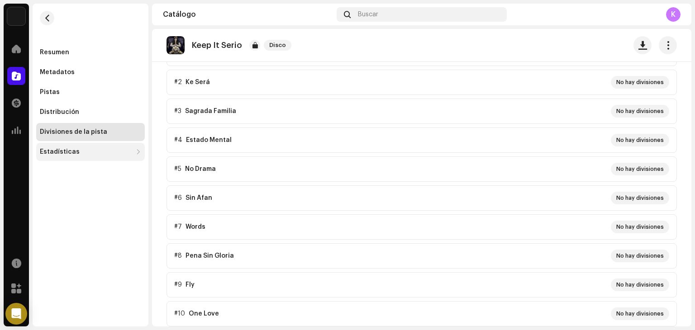
click at [44, 154] on div "Estadísticas" at bounding box center [60, 151] width 40 height 7
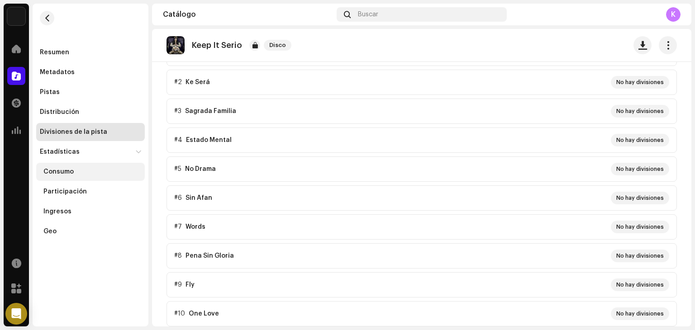
click at [61, 171] on div "Consumo" at bounding box center [58, 171] width 30 height 7
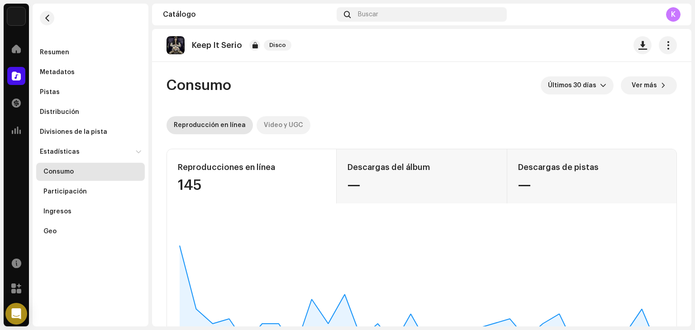
click at [291, 127] on div "Video y UGC" at bounding box center [283, 125] width 39 height 18
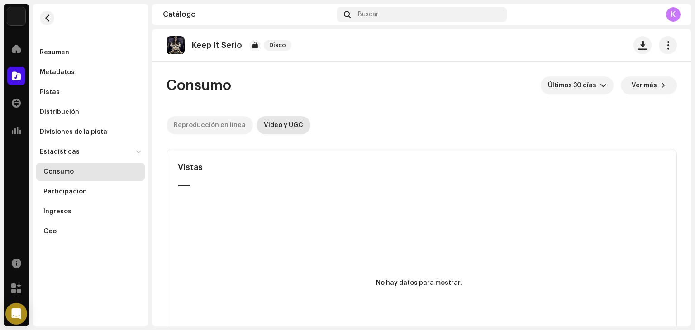
click at [231, 124] on div "Reproducción en línea" at bounding box center [210, 125] width 72 height 18
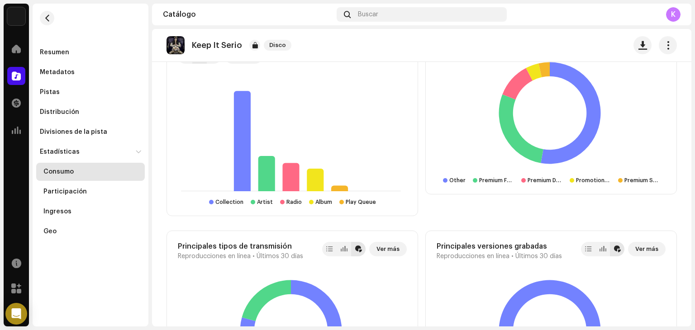
scroll to position [969, 0]
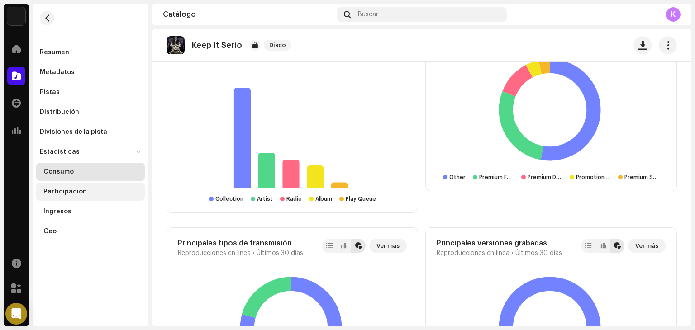
click at [78, 193] on div "Participación" at bounding box center [64, 191] width 43 height 7
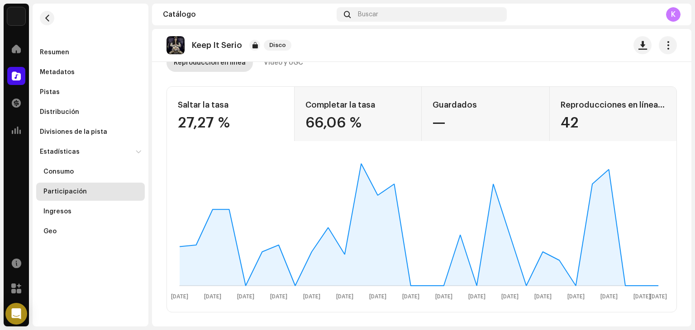
scroll to position [63, 0]
click at [59, 233] on div "Geo" at bounding box center [92, 231] width 98 height 7
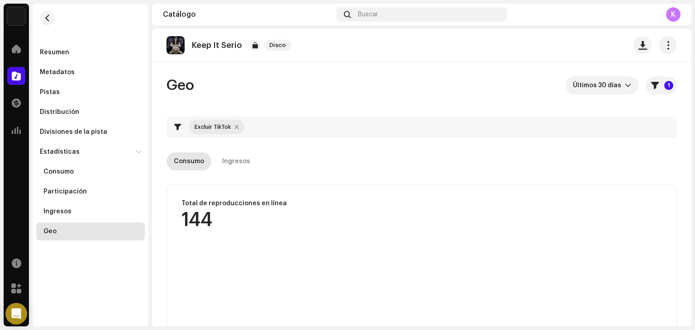
click at [235, 130] on div at bounding box center [236, 127] width 5 height 7
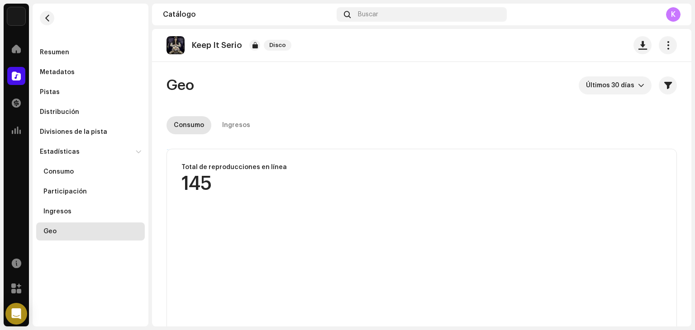
checkbox input "false"
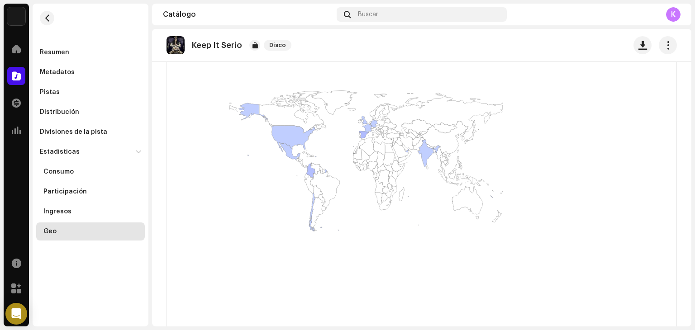
scroll to position [179, 0]
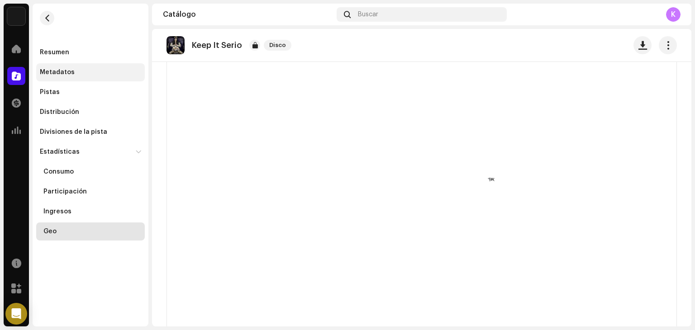
click at [78, 73] on div "Metadatos" at bounding box center [90, 72] width 101 height 7
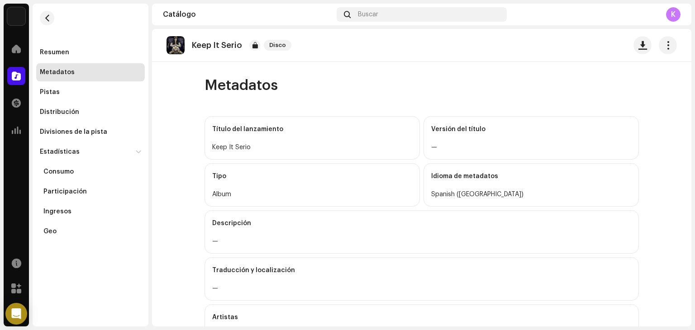
click at [78, 73] on div "Metadatos" at bounding box center [90, 72] width 101 height 7
click at [16, 48] on span at bounding box center [16, 48] width 9 height 7
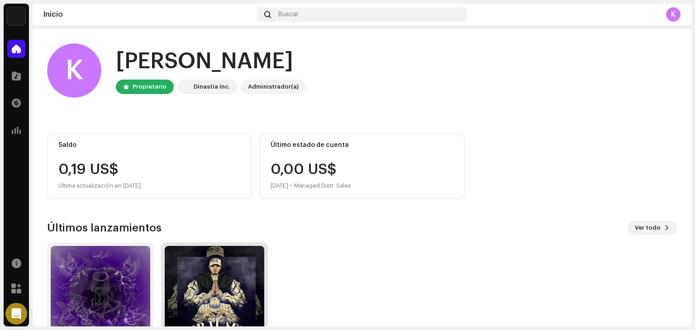
scroll to position [61, 0]
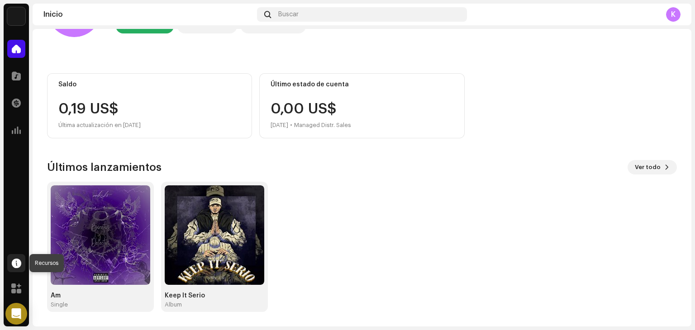
click at [17, 268] on div at bounding box center [16, 263] width 18 height 18
